Goal: Information Seeking & Learning: Learn about a topic

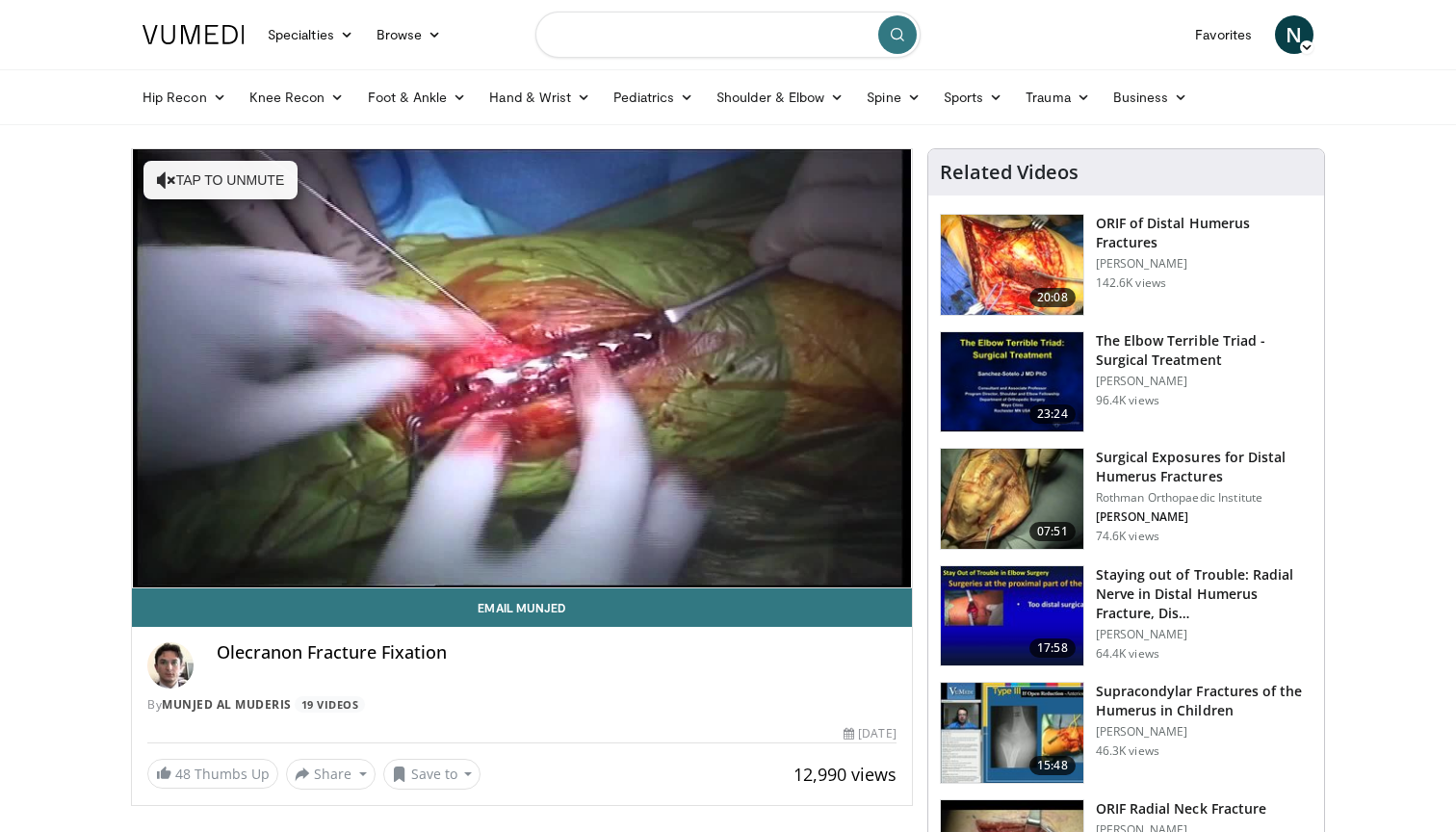
click at [620, 45] on input "Search topics, interventions" at bounding box center [727, 35] width 385 height 46
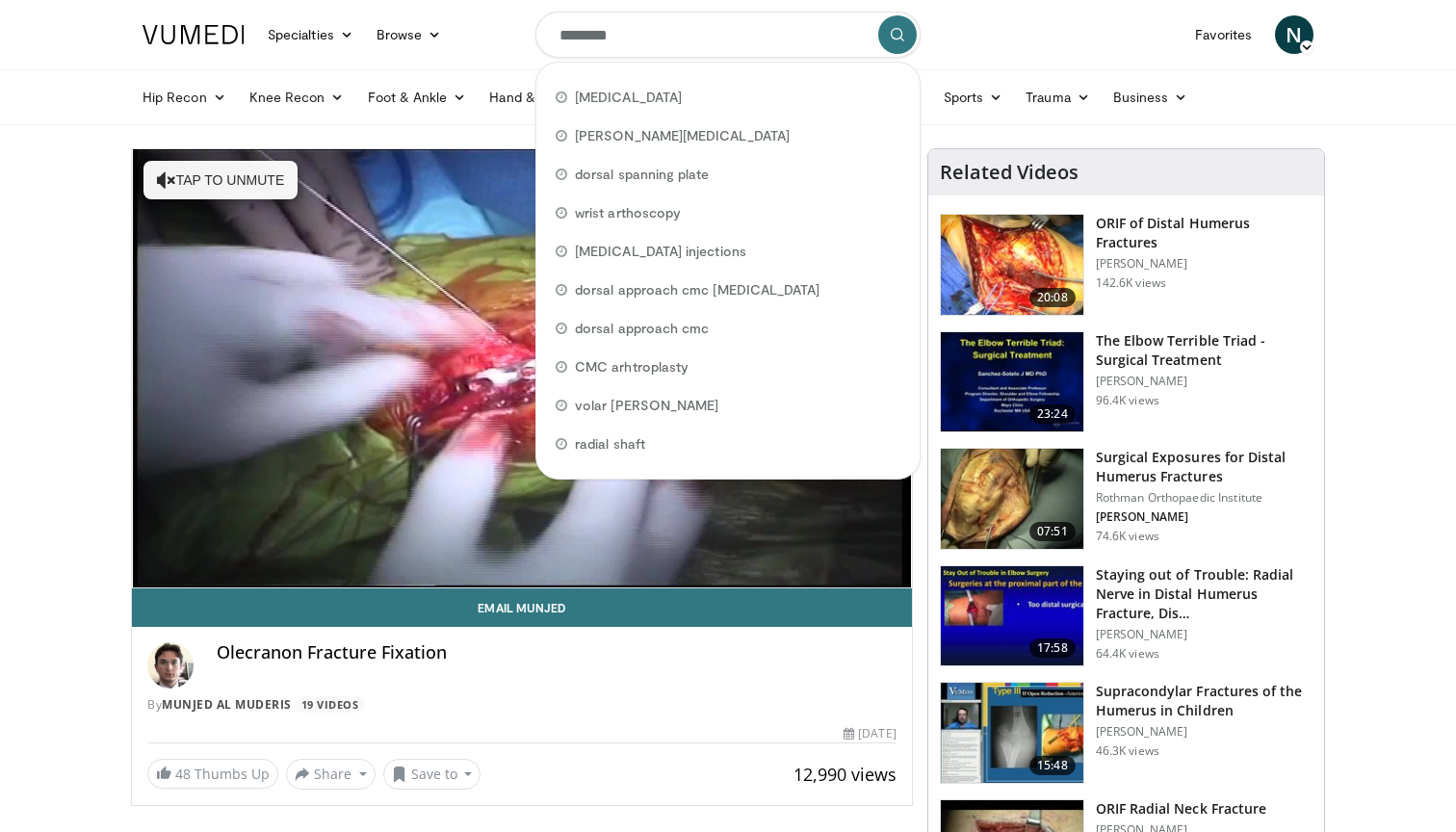
type input "*********"
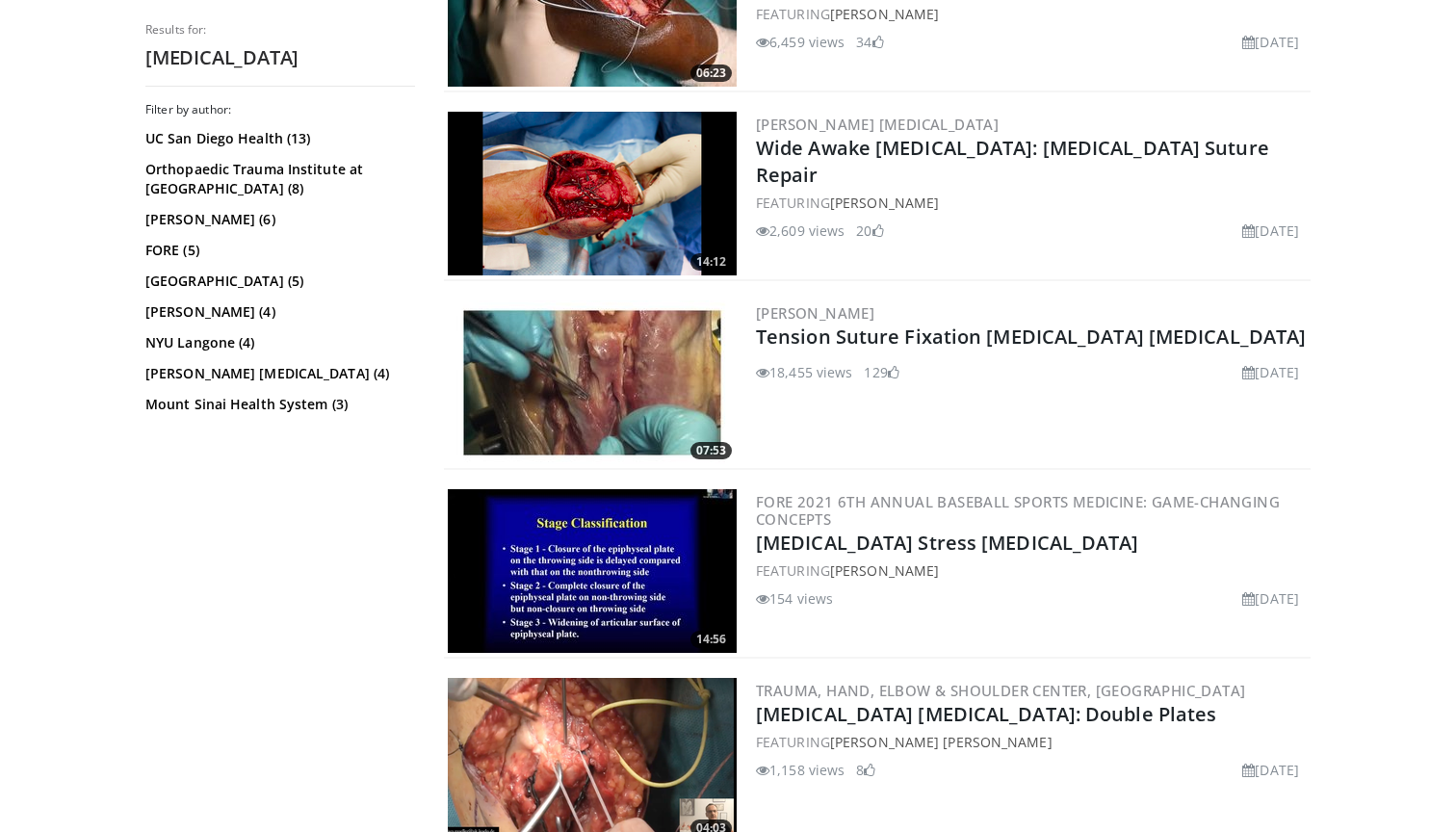
scroll to position [2936, 0]
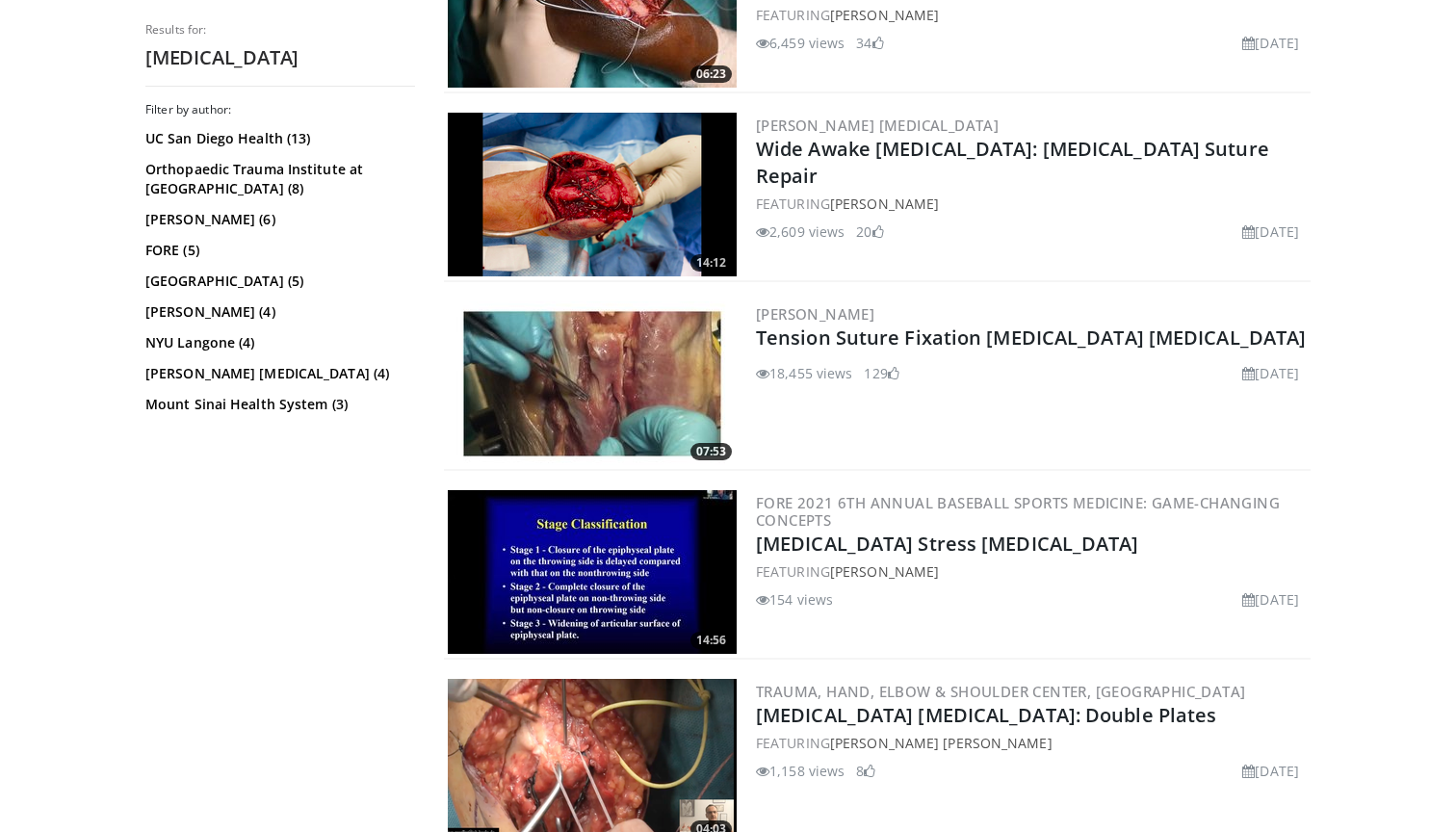
click at [575, 195] on img at bounding box center [592, 195] width 289 height 164
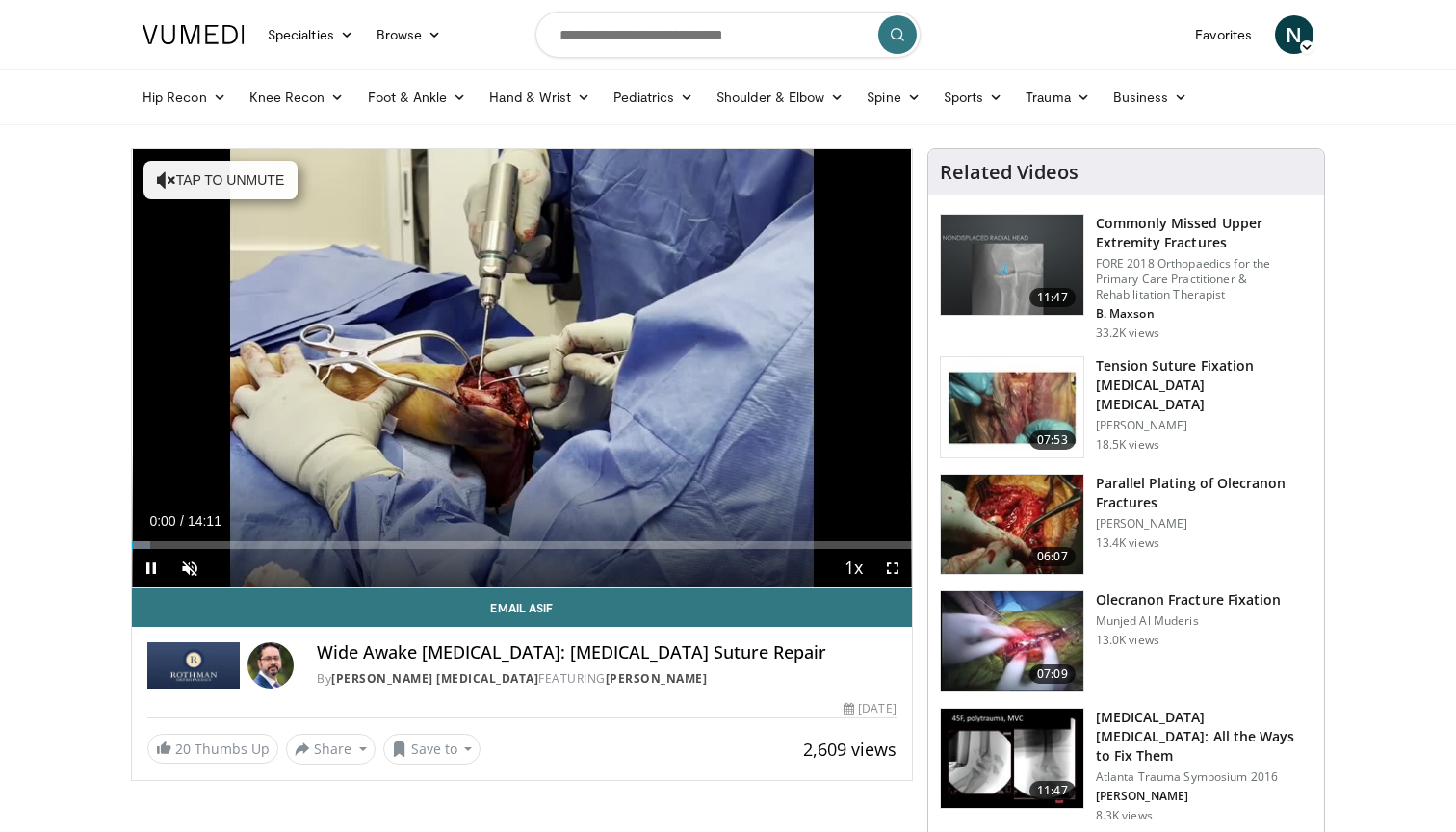
click at [891, 573] on span "Video Player" at bounding box center [892, 568] width 39 height 39
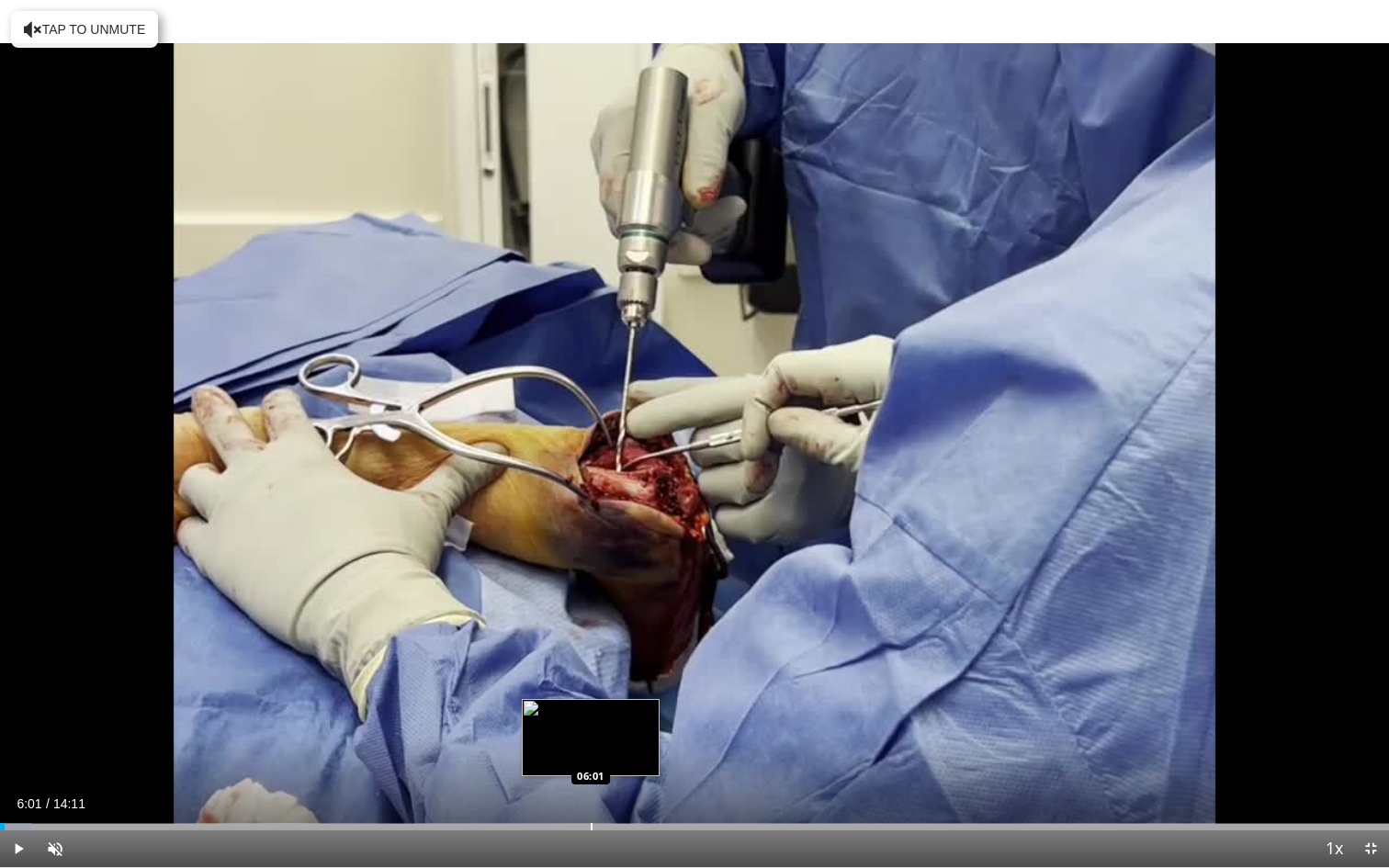
click at [591, 793] on div "Progress Bar" at bounding box center [591, 827] width 2 height 8
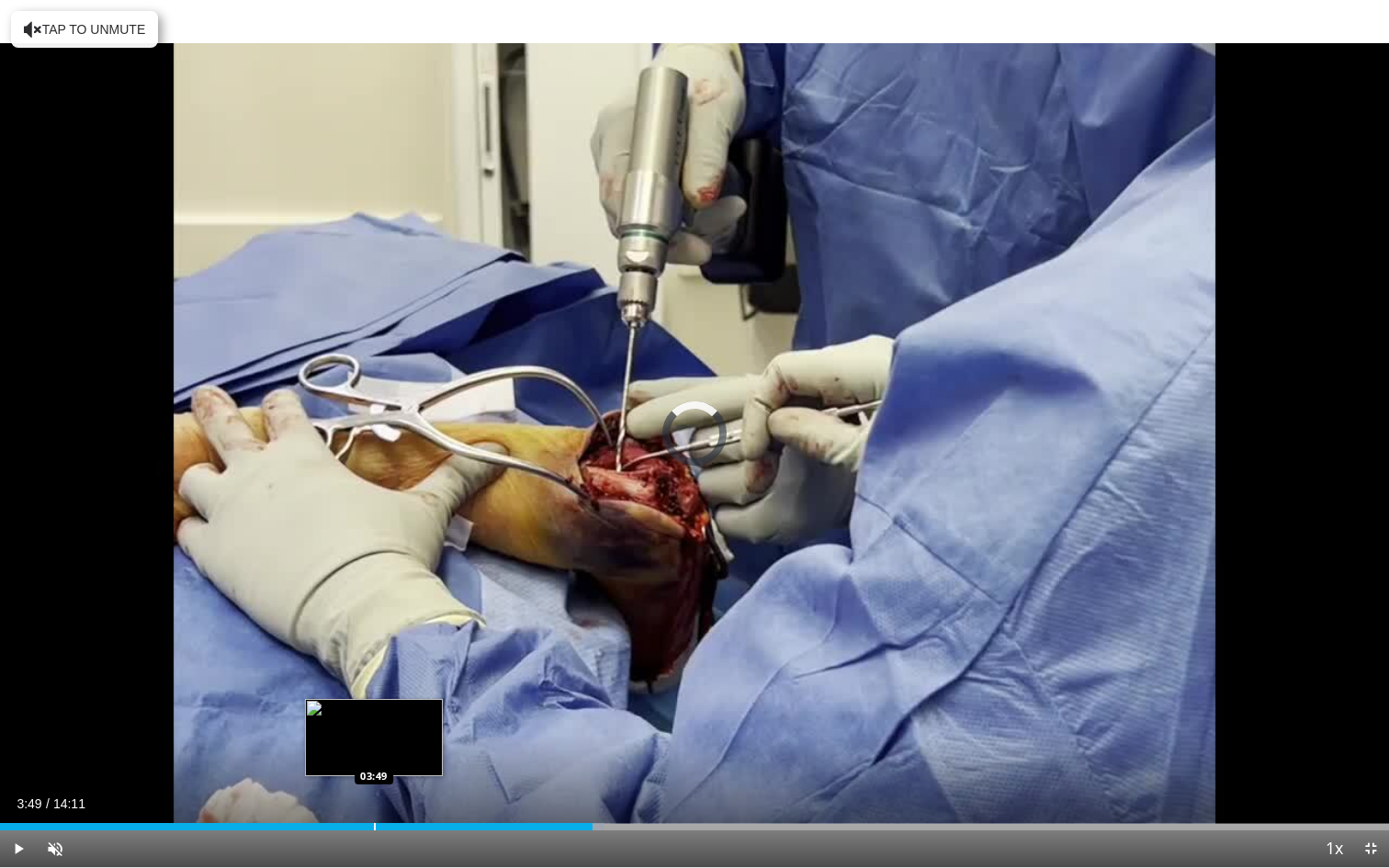
click at [374, 793] on div "Progress Bar" at bounding box center [375, 827] width 2 height 8
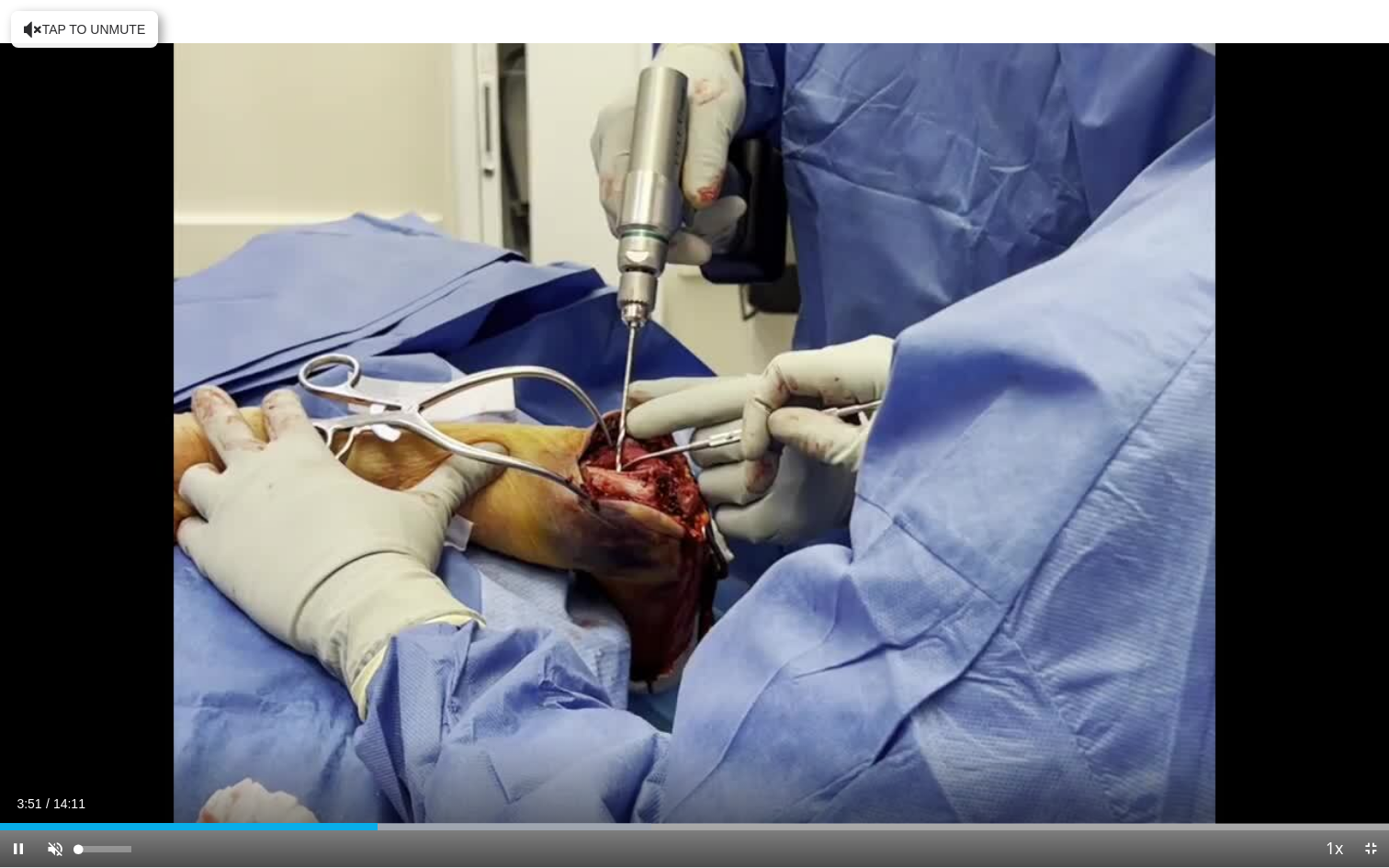
click at [56, 793] on span "Video Player" at bounding box center [55, 848] width 37 height 37
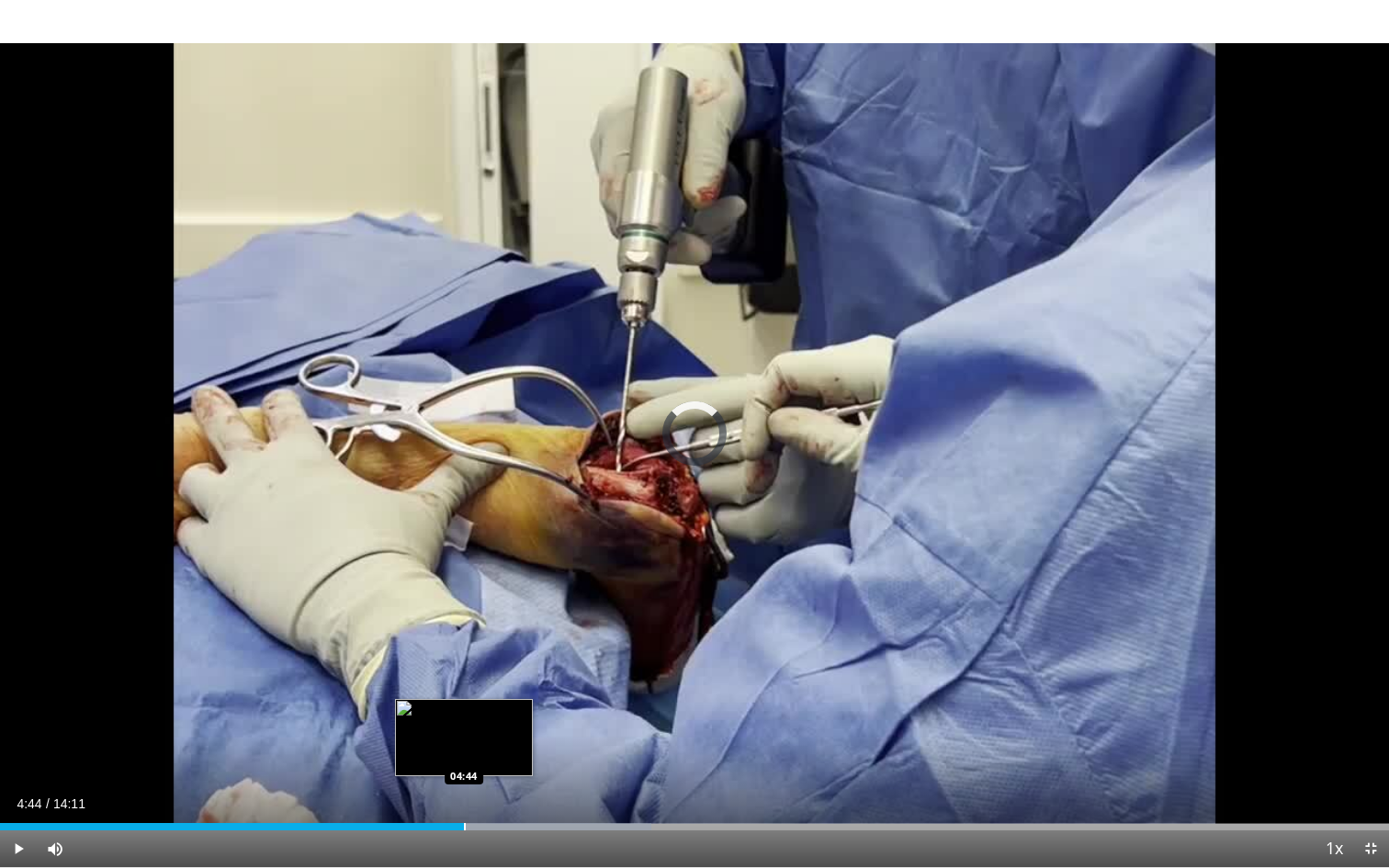
click at [464, 793] on div "Progress Bar" at bounding box center [465, 827] width 2 height 8
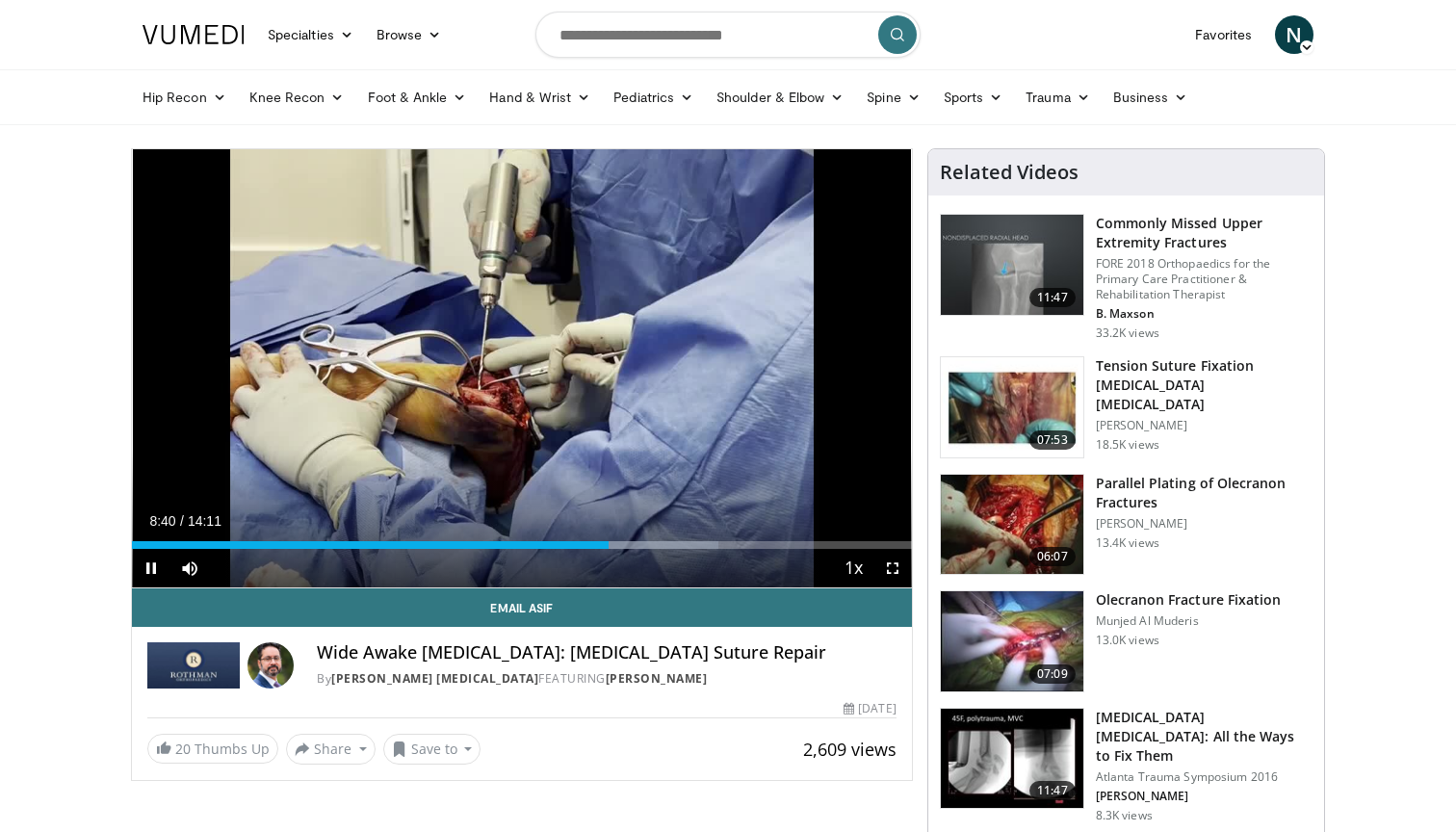
click at [154, 567] on span "Video Player" at bounding box center [151, 568] width 39 height 39
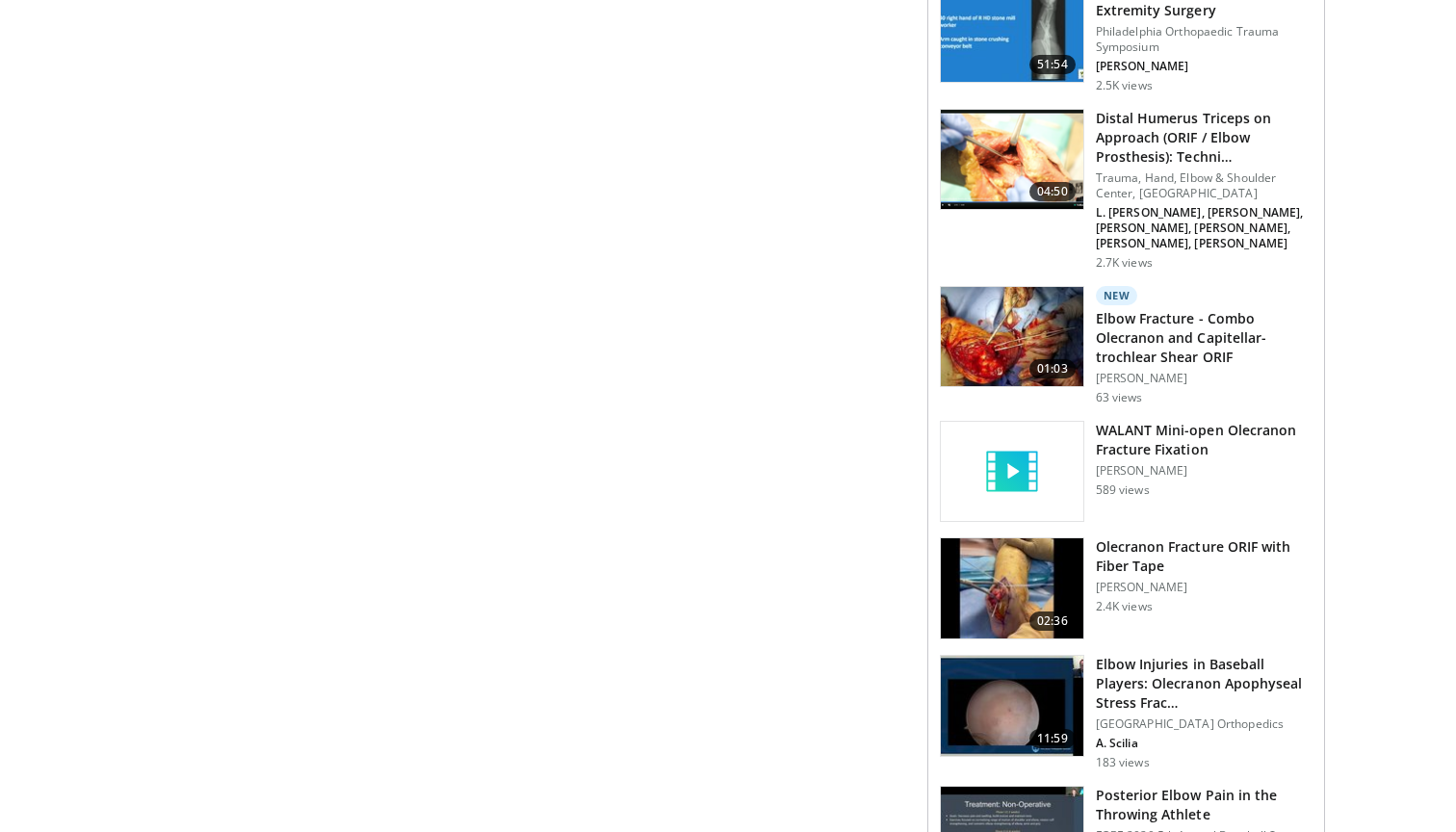
scroll to position [1566, 0]
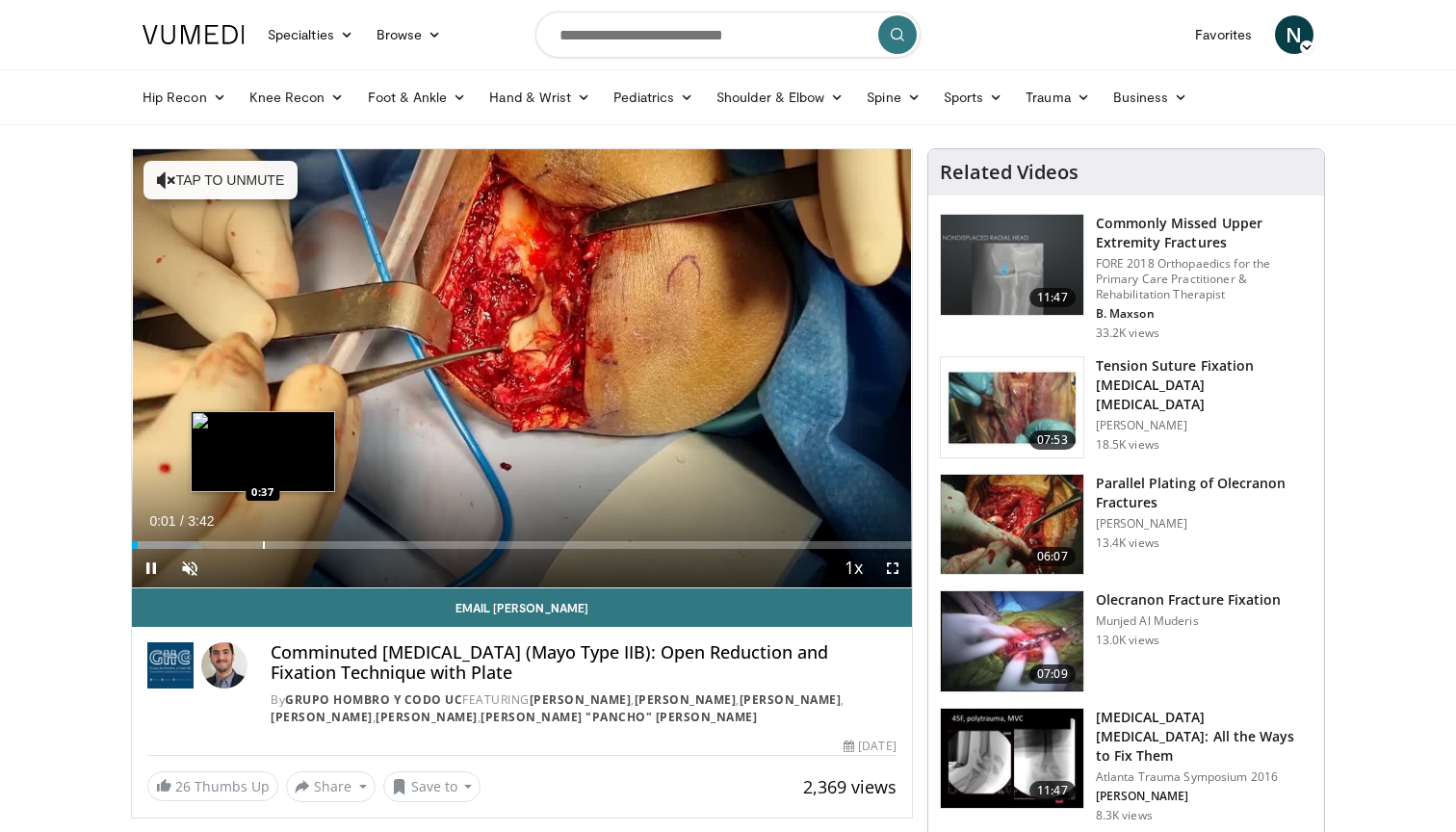
click at [263, 545] on div "Progress Bar" at bounding box center [264, 545] width 2 height 8
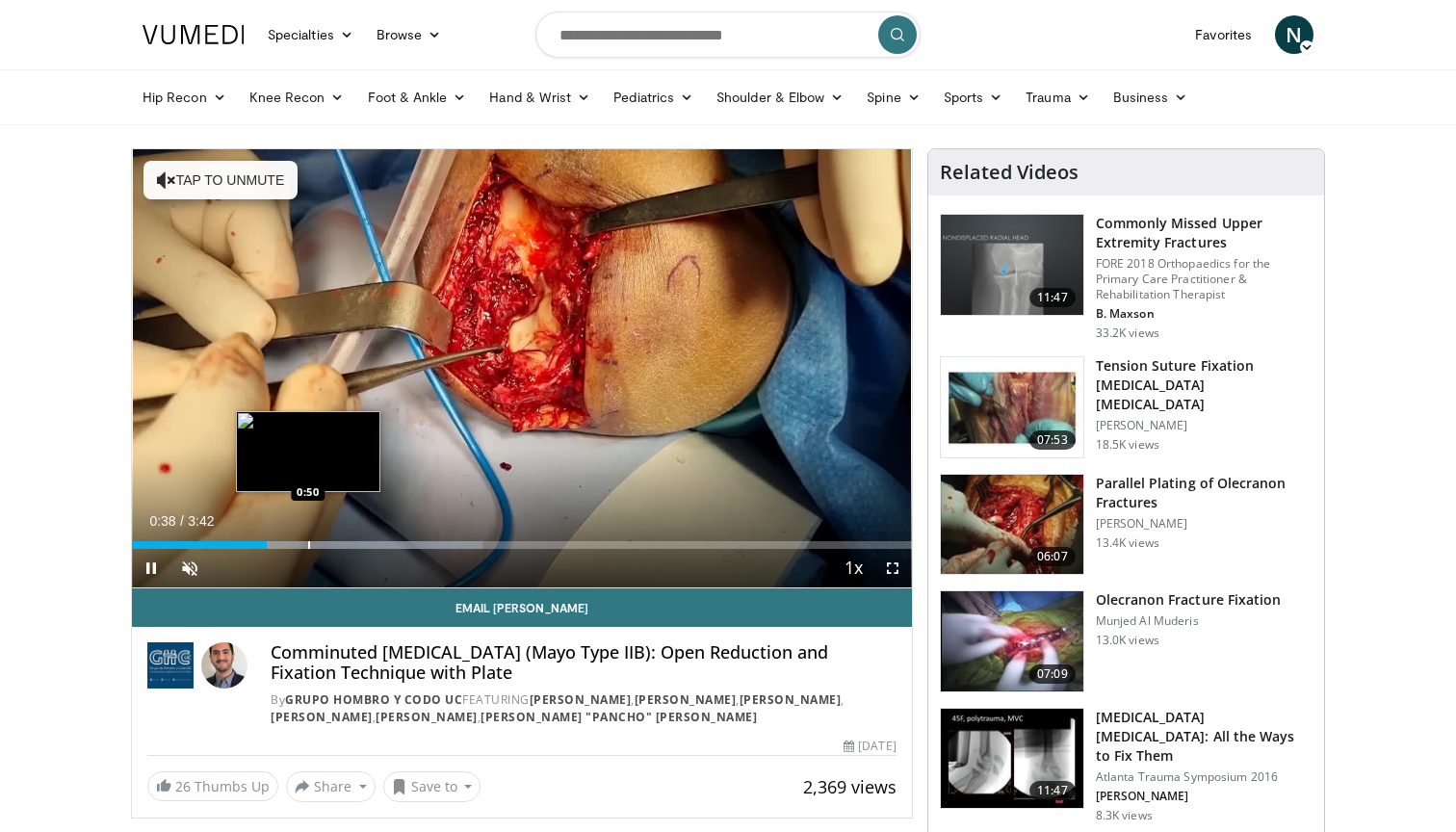
click at [310, 544] on div "Progress Bar" at bounding box center [309, 545] width 2 height 8
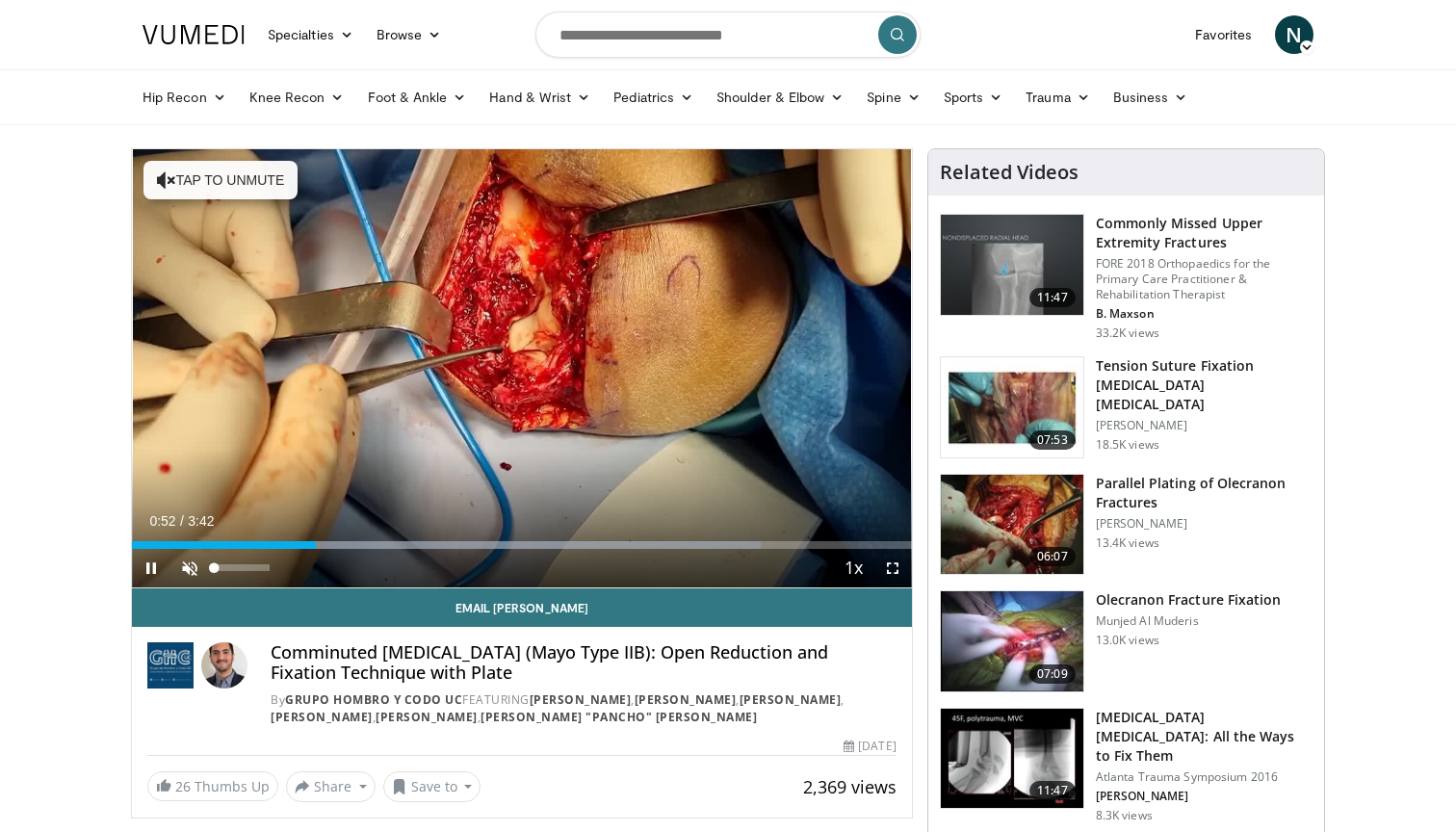
click at [188, 568] on span "Video Player" at bounding box center [189, 568] width 39 height 39
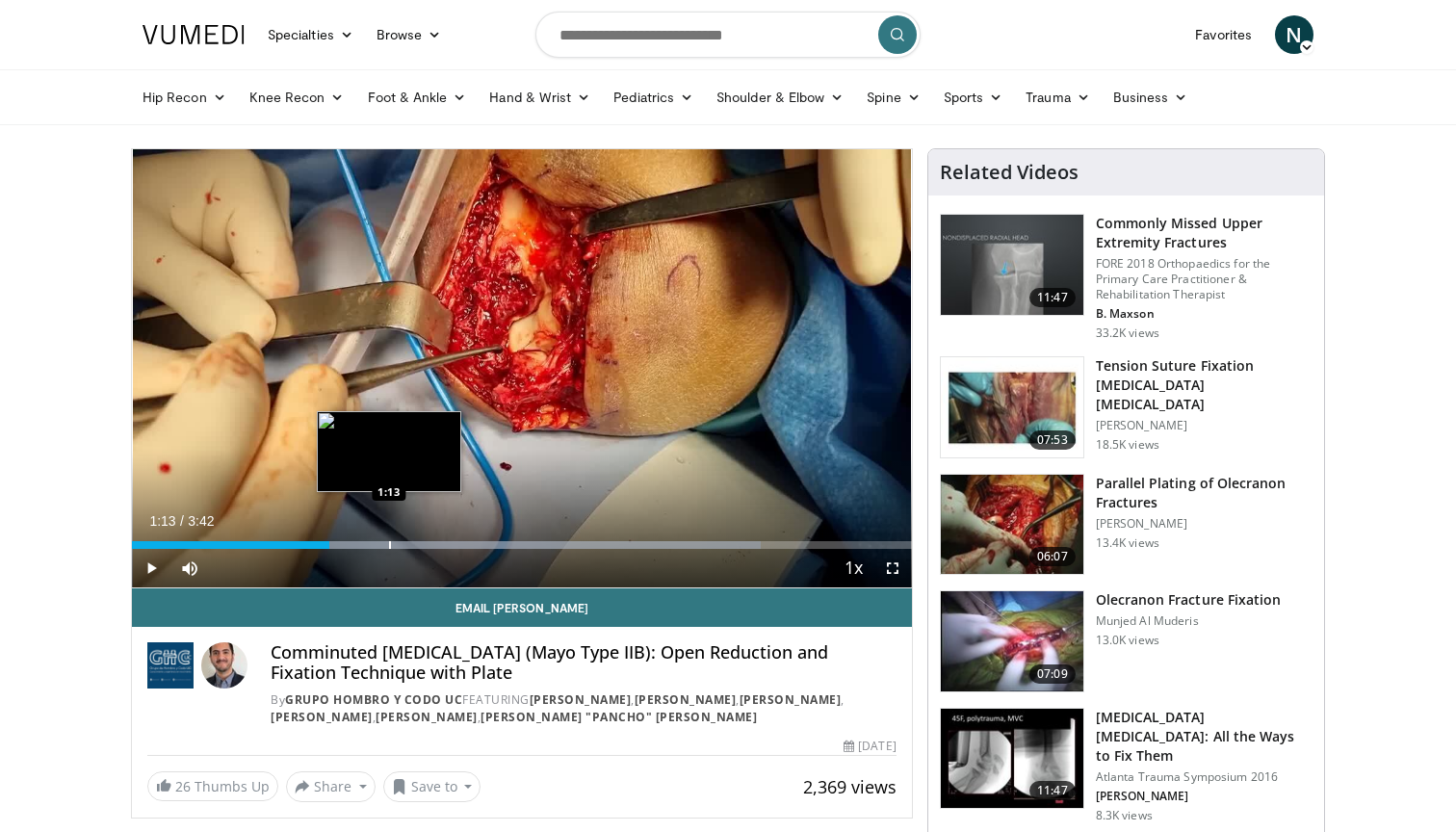
click at [389, 543] on div "Progress Bar" at bounding box center [390, 545] width 2 height 8
click at [145, 564] on span "Video Player" at bounding box center [151, 568] width 39 height 39
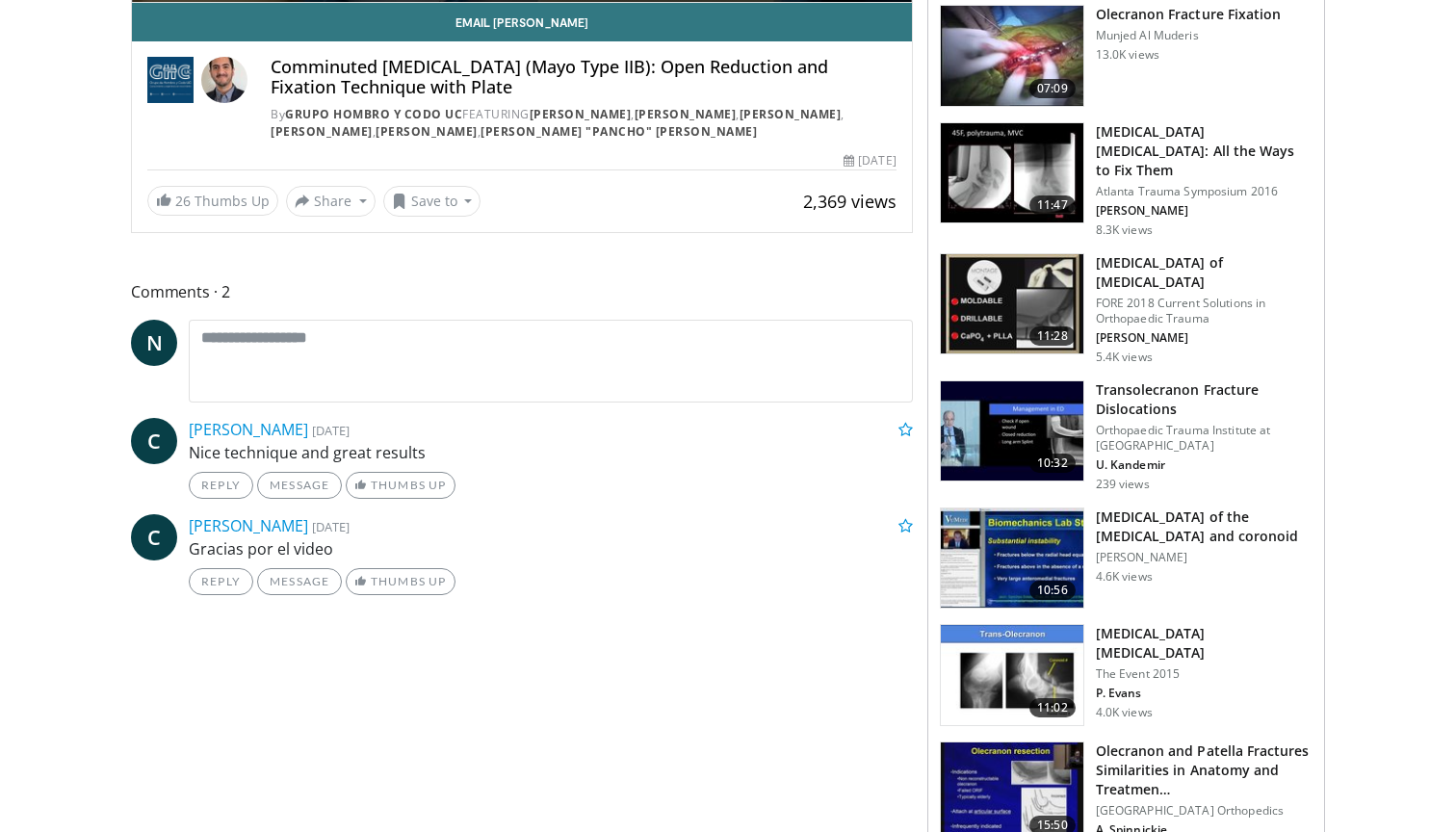
scroll to position [607, 0]
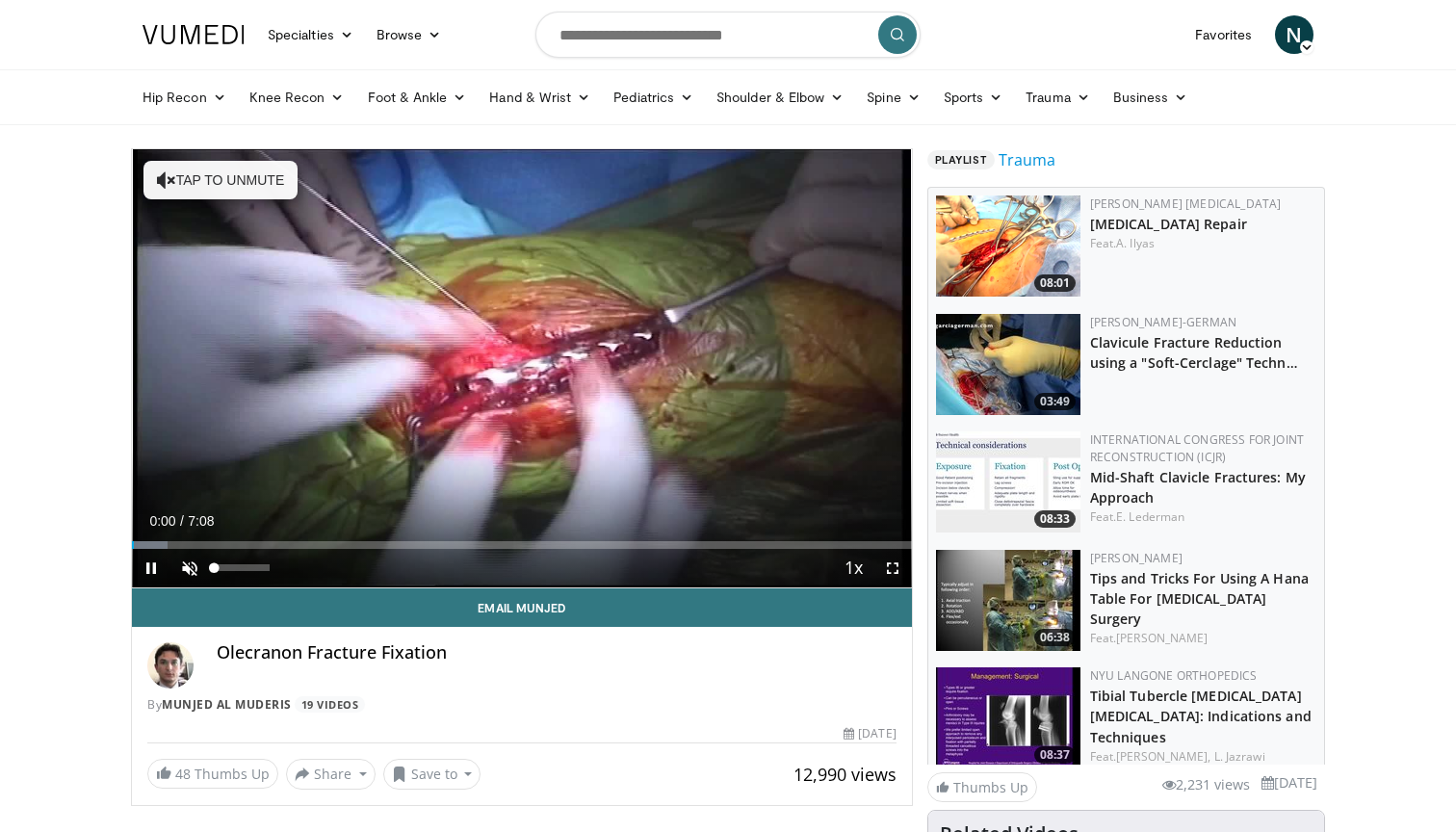
click at [187, 571] on span "Video Player" at bounding box center [189, 568] width 39 height 39
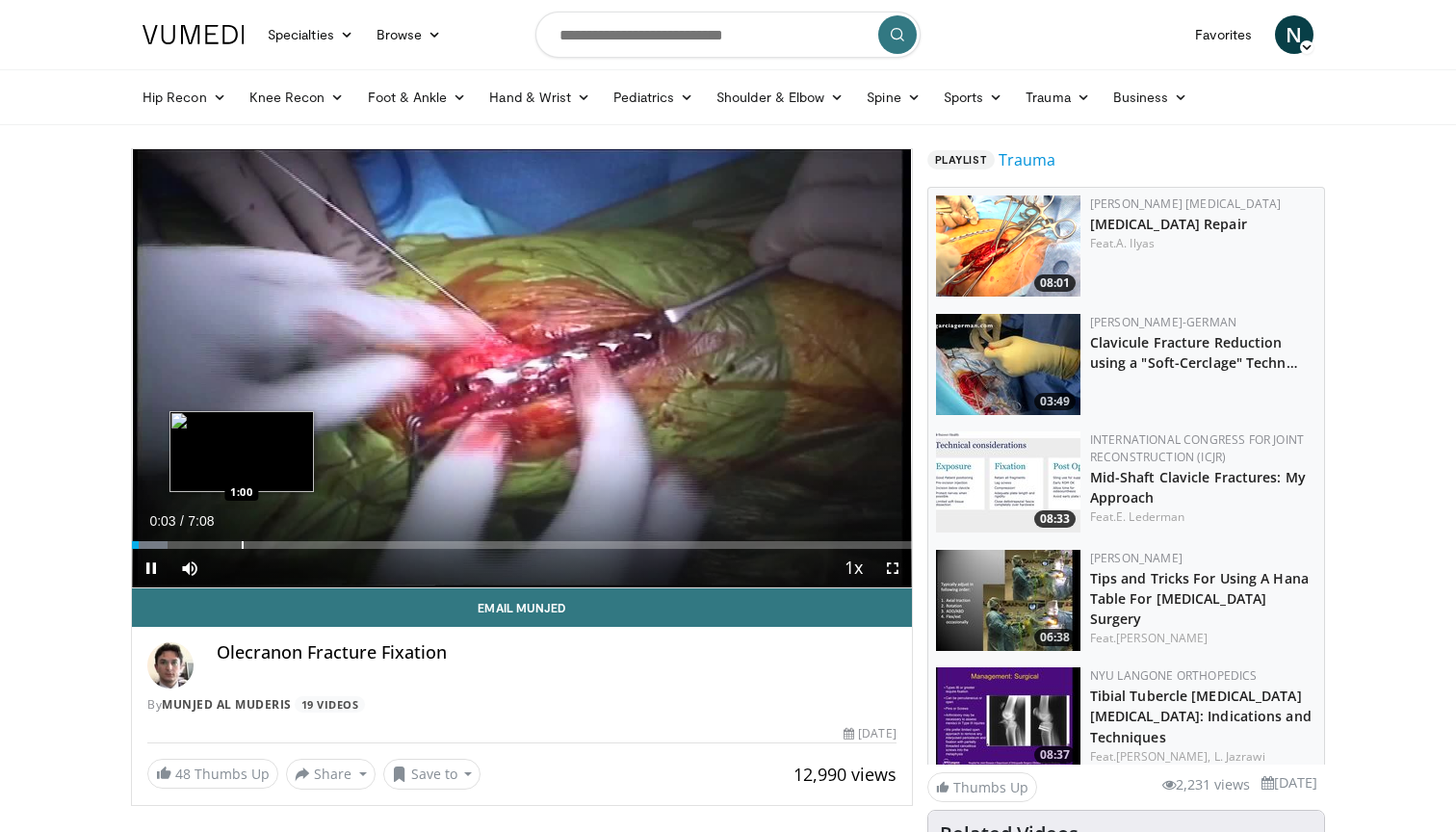
click at [242, 545] on div "Progress Bar" at bounding box center [243, 545] width 2 height 8
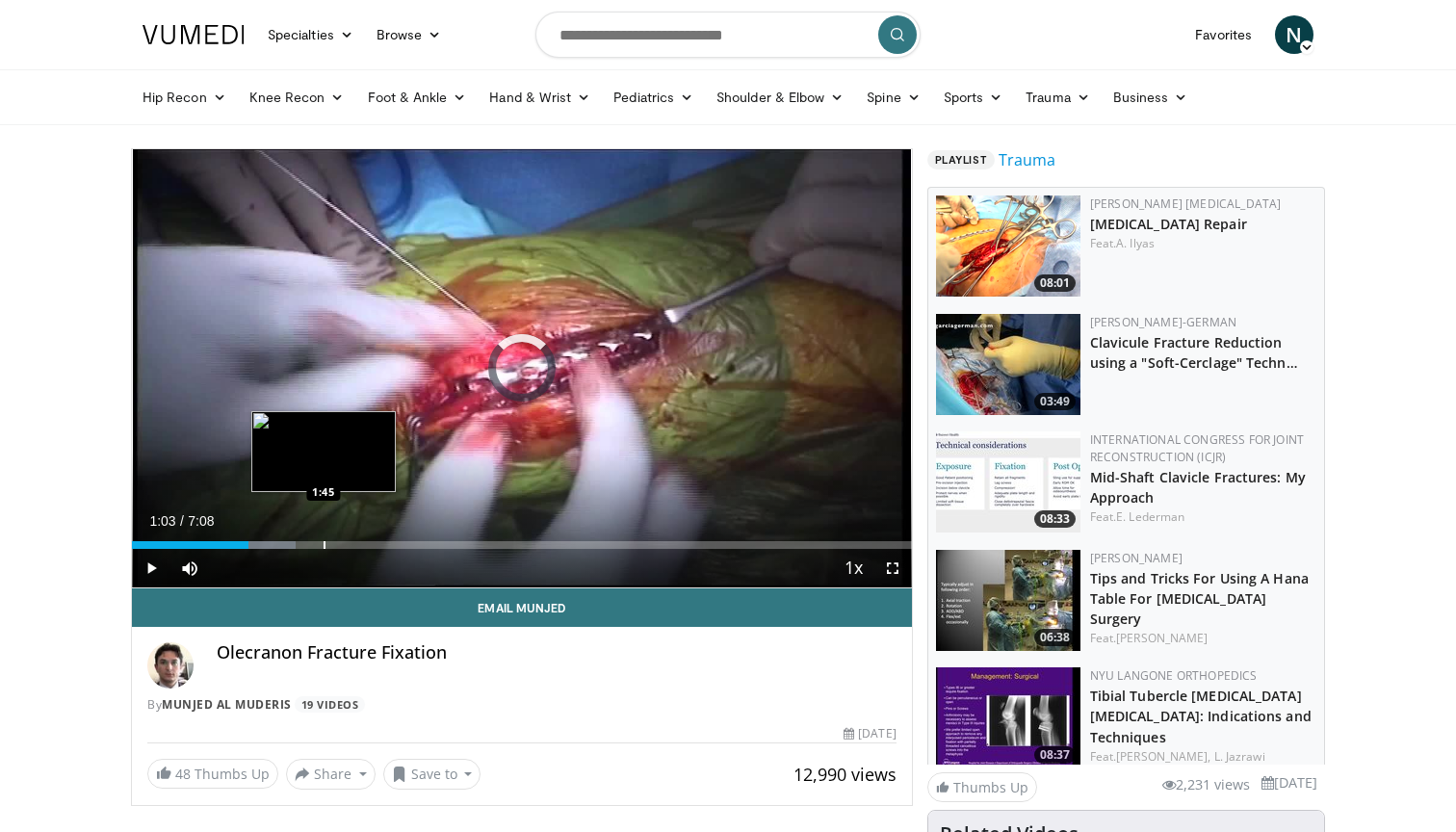
click at [324, 545] on div "Progress Bar" at bounding box center [325, 545] width 2 height 8
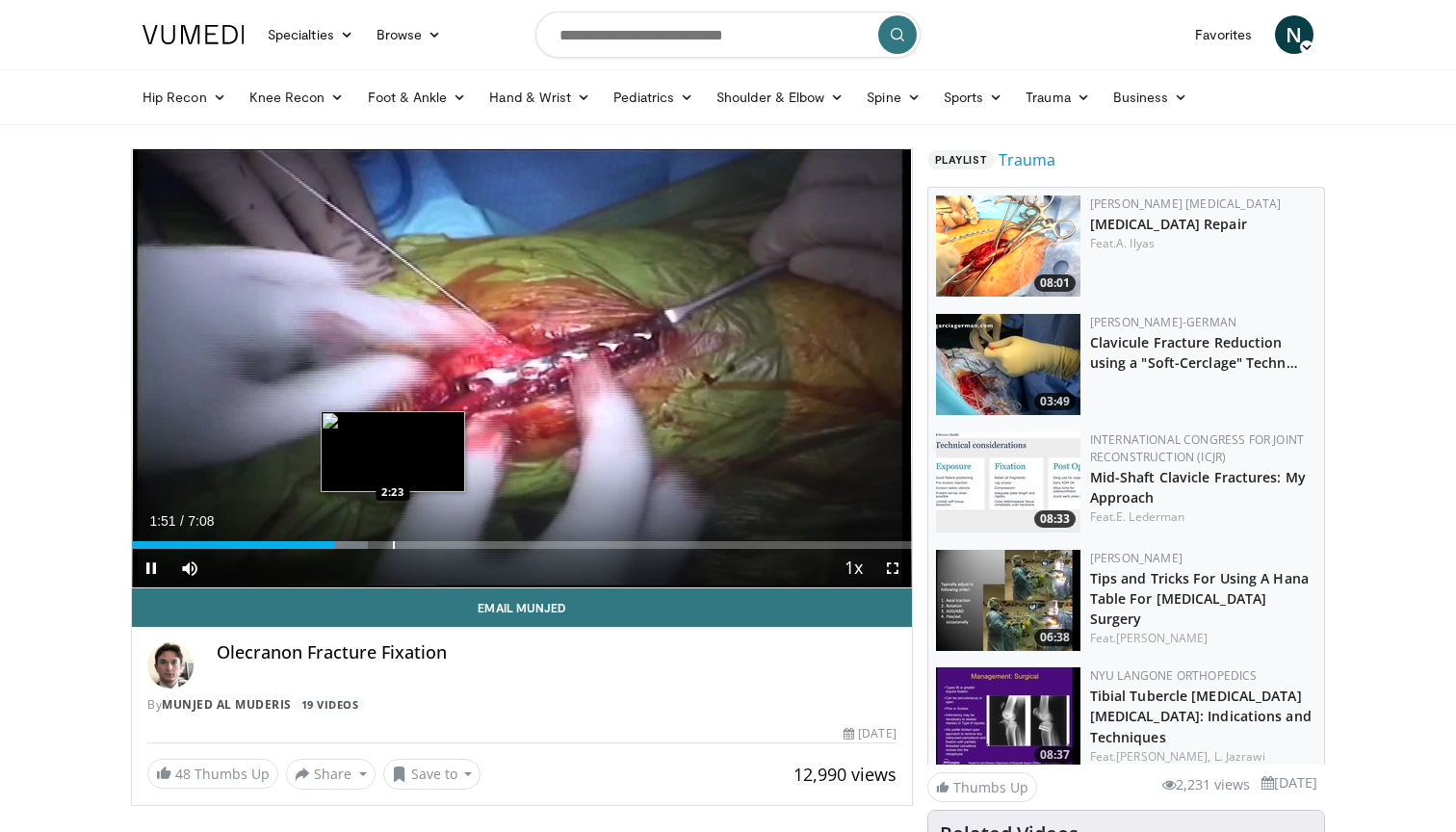
click at [393, 544] on div "Progress Bar" at bounding box center [394, 545] width 2 height 8
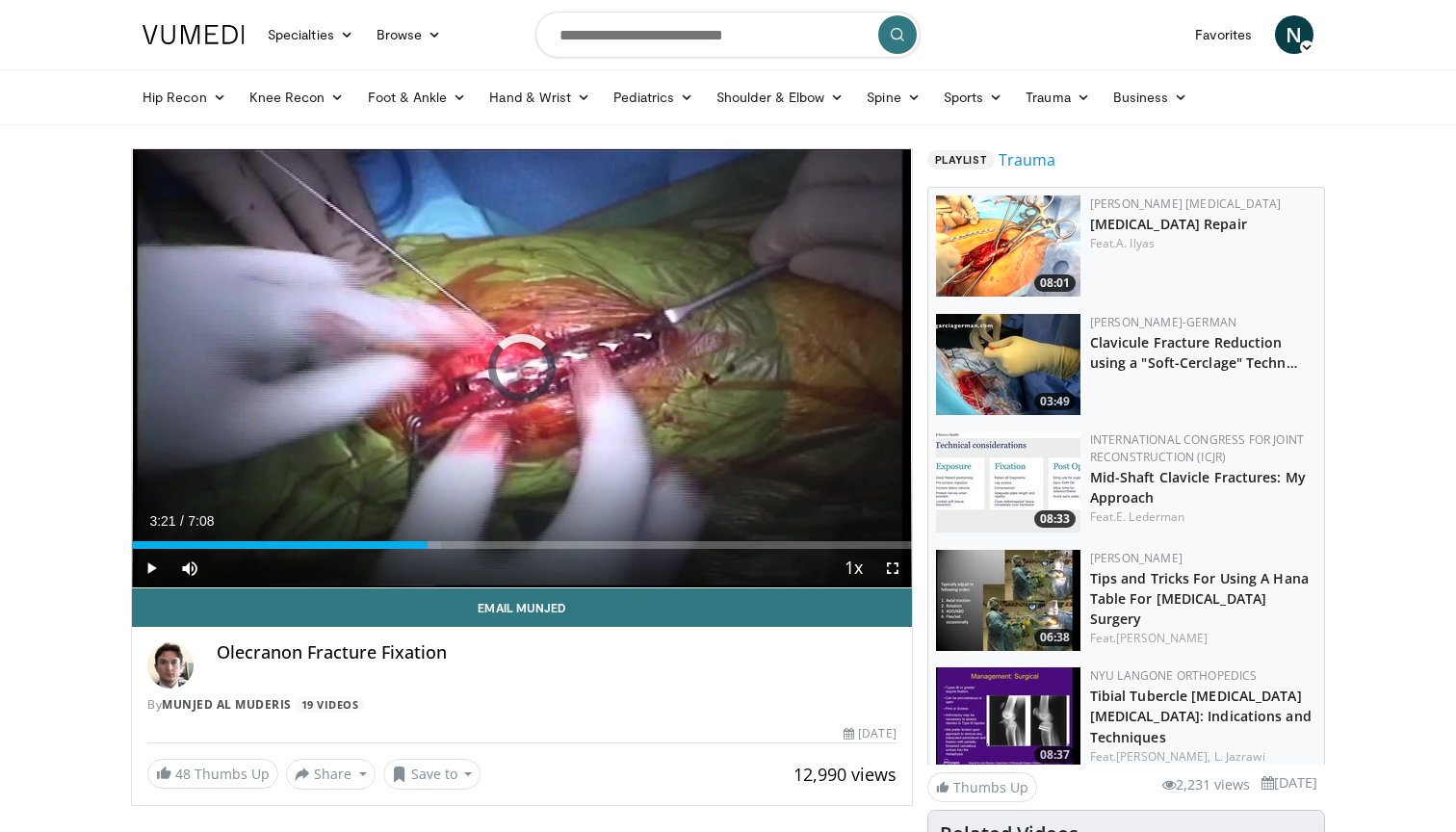
click at [499, 544] on div "Progress Bar" at bounding box center [500, 545] width 2 height 8
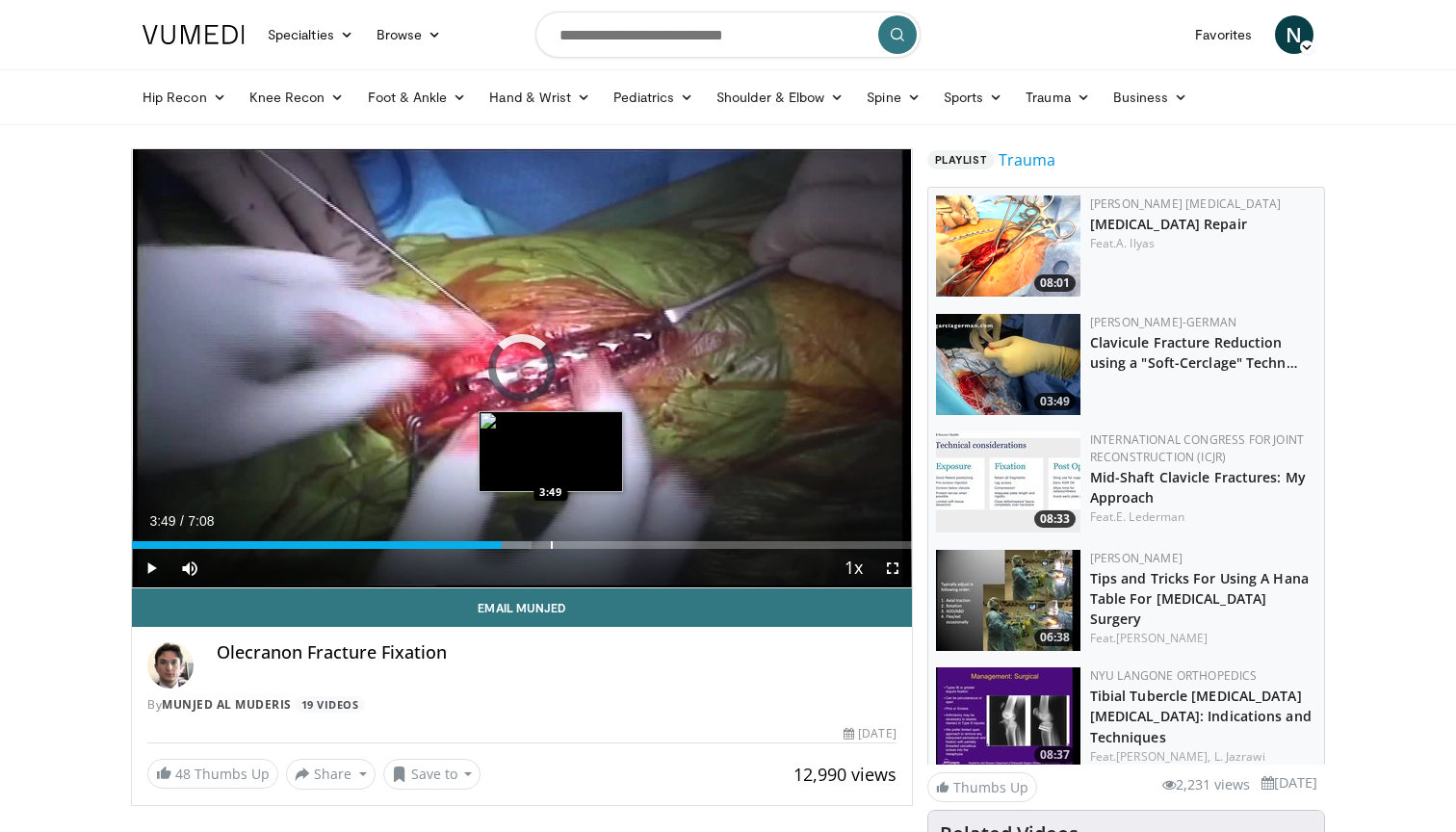
click at [551, 543] on div "Progress Bar" at bounding box center [552, 545] width 2 height 8
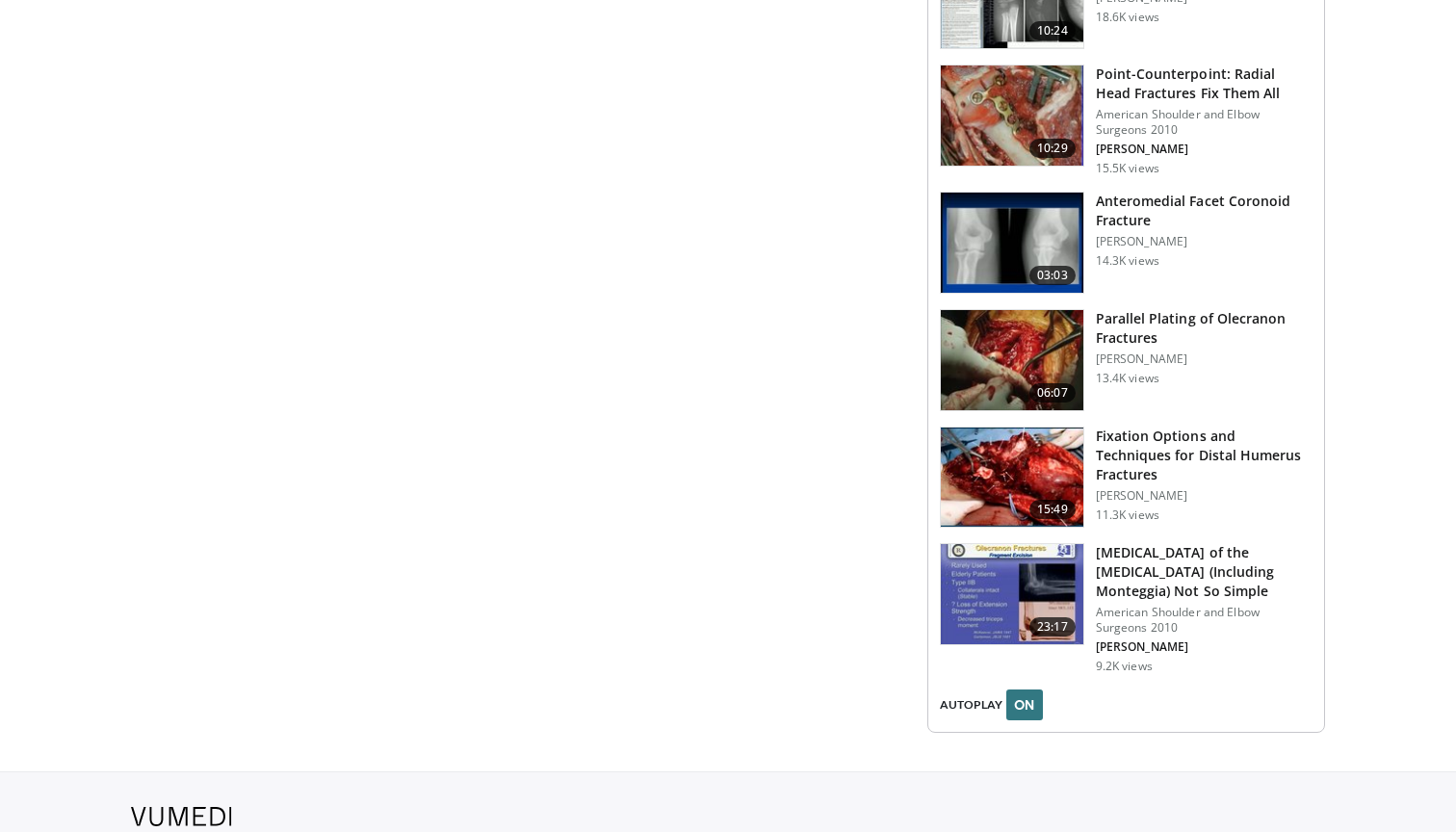
scroll to position [2701, 0]
